Goal: Information Seeking & Learning: Learn about a topic

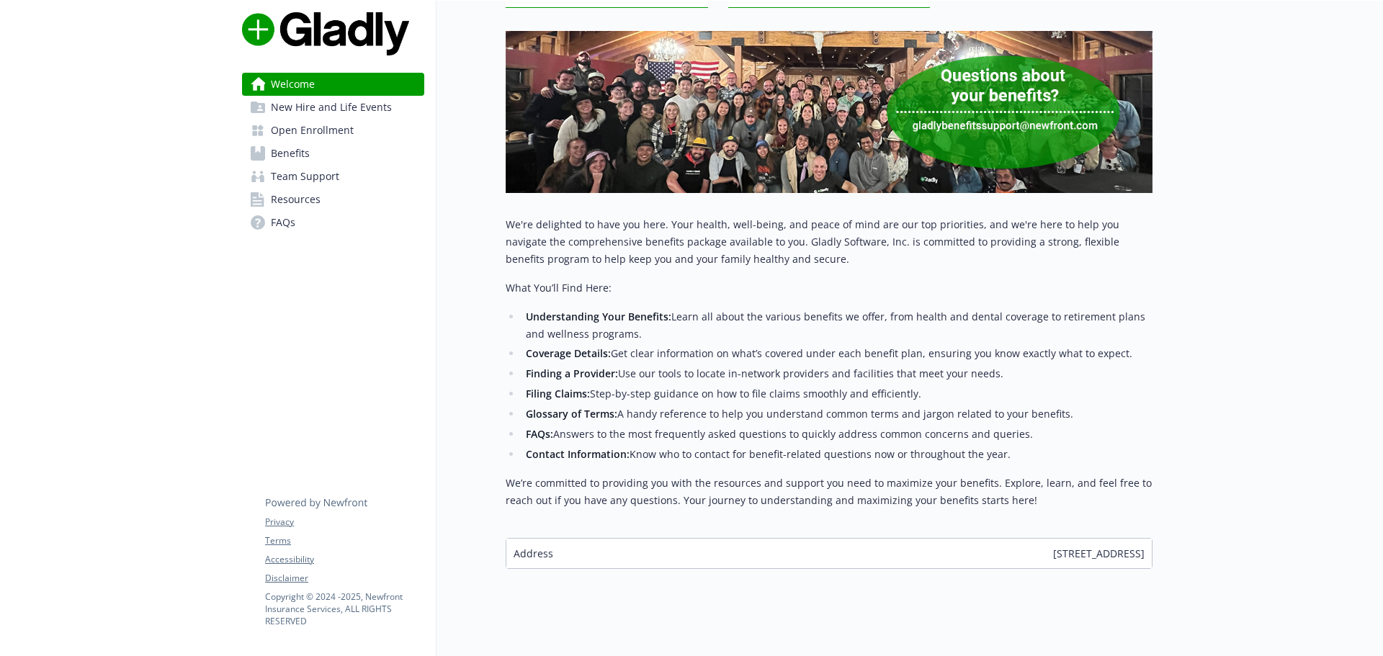
scroll to position [182, 0]
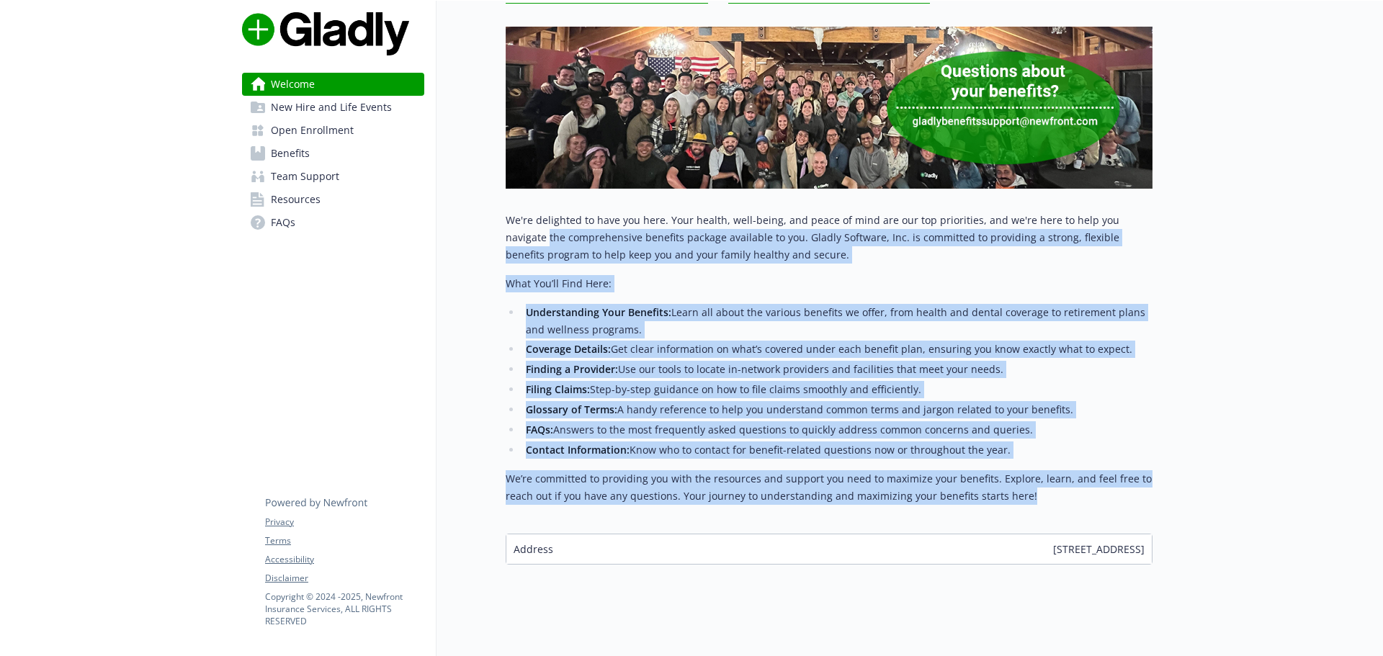
drag, startPoint x: 1040, startPoint y: 493, endPoint x: 644, endPoint y: 180, distance: 504.8
click at [471, 236] on div "Welcome Explore company benefits Review open enrollment info Team support benef…" at bounding box center [795, 200] width 716 height 763
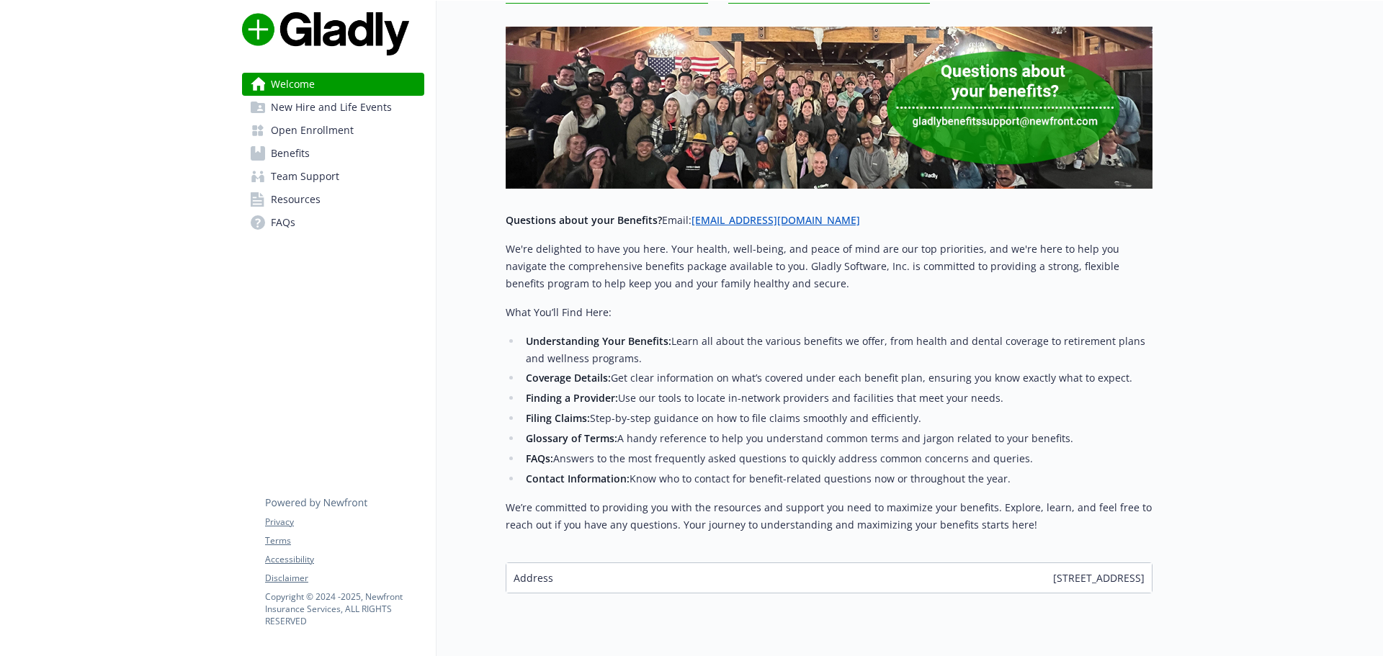
drag, startPoint x: 1369, startPoint y: 231, endPoint x: 1347, endPoint y: 84, distance: 148.0
click at [1347, 84] on div at bounding box center [1268, 258] width 231 height 878
click at [296, 153] on span "Benefits" at bounding box center [290, 153] width 39 height 23
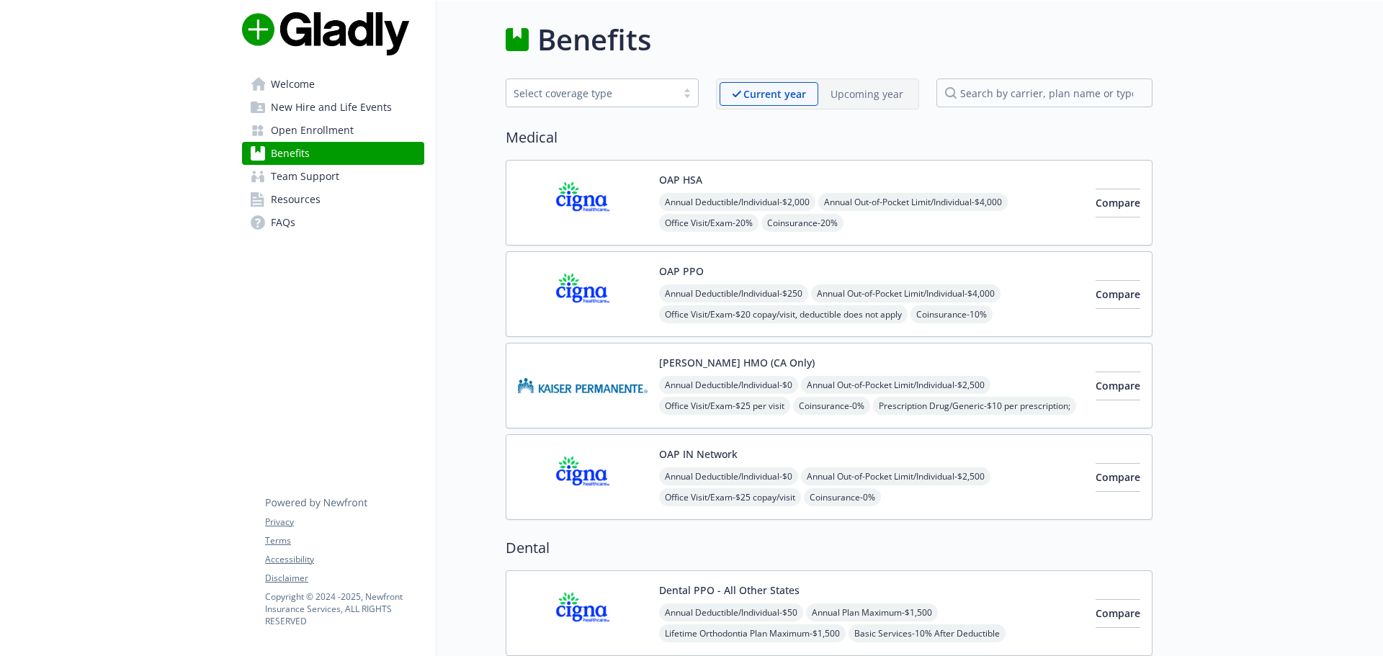
click at [615, 227] on img at bounding box center [583, 202] width 130 height 61
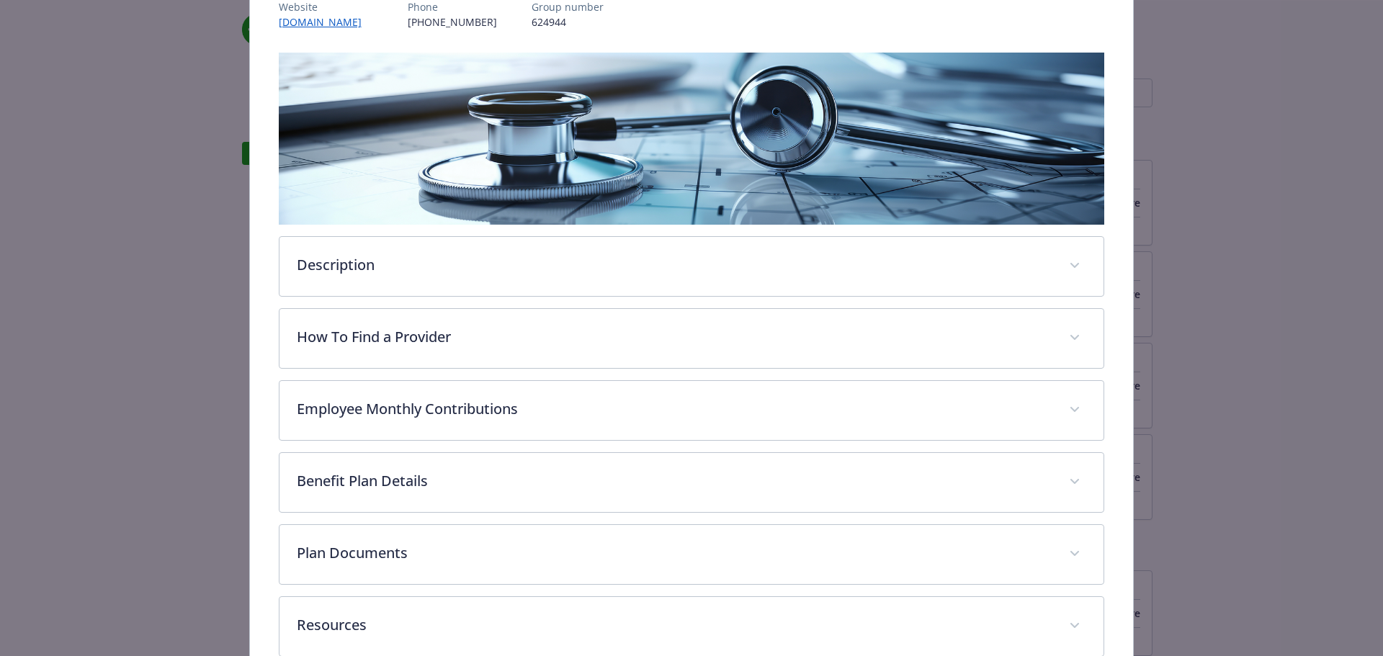
scroll to position [271, 0]
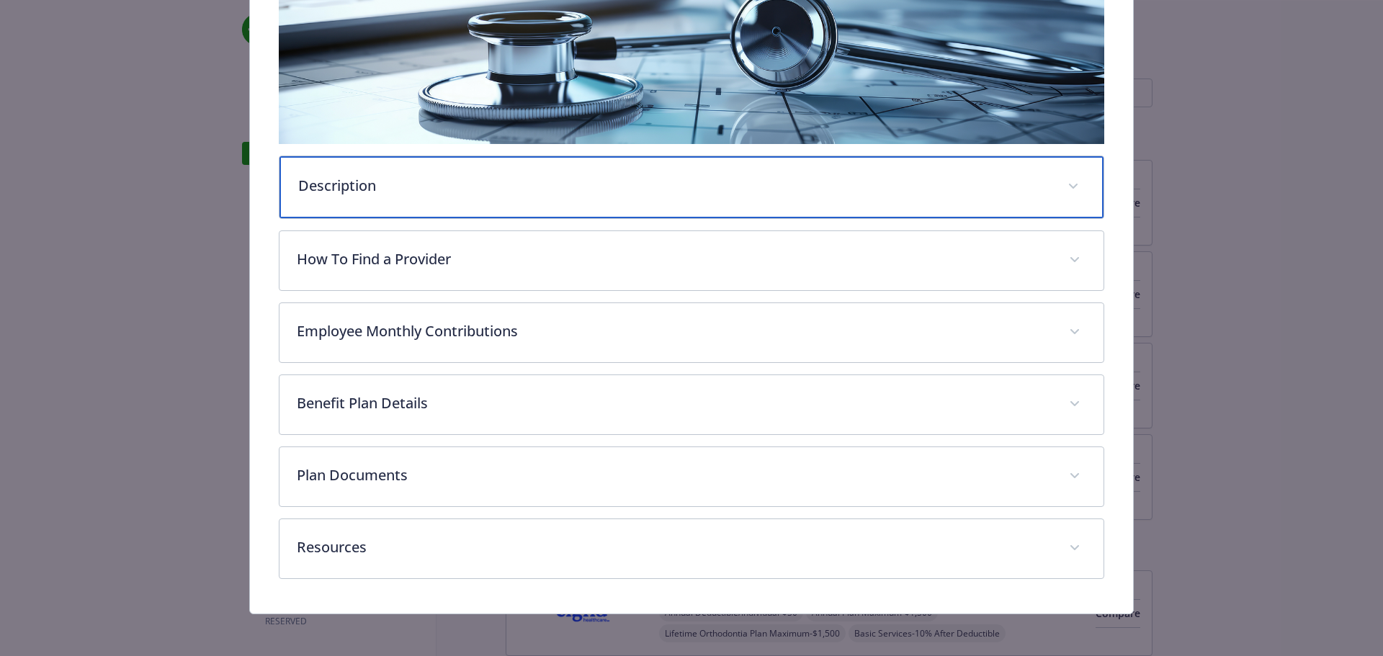
click at [416, 202] on div "Description" at bounding box center [692, 187] width 825 height 62
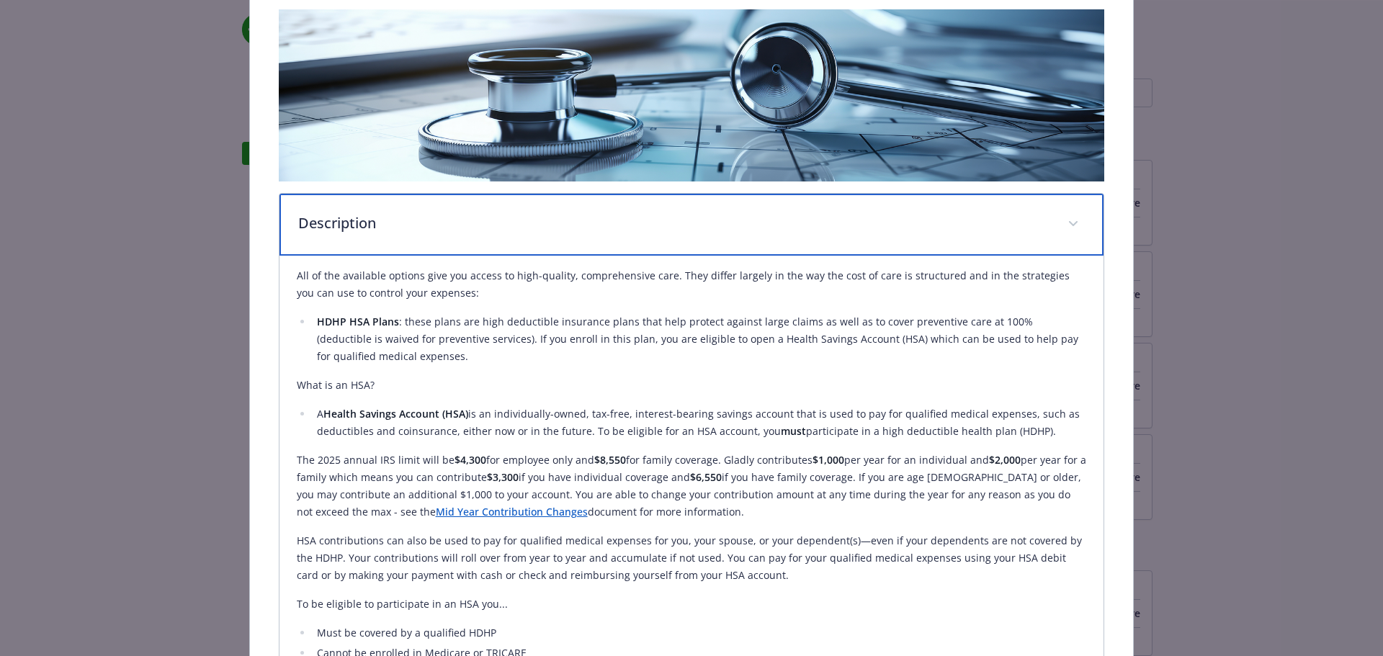
scroll to position [229, 0]
